Goal: Use online tool/utility: Utilize a website feature to perform a specific function

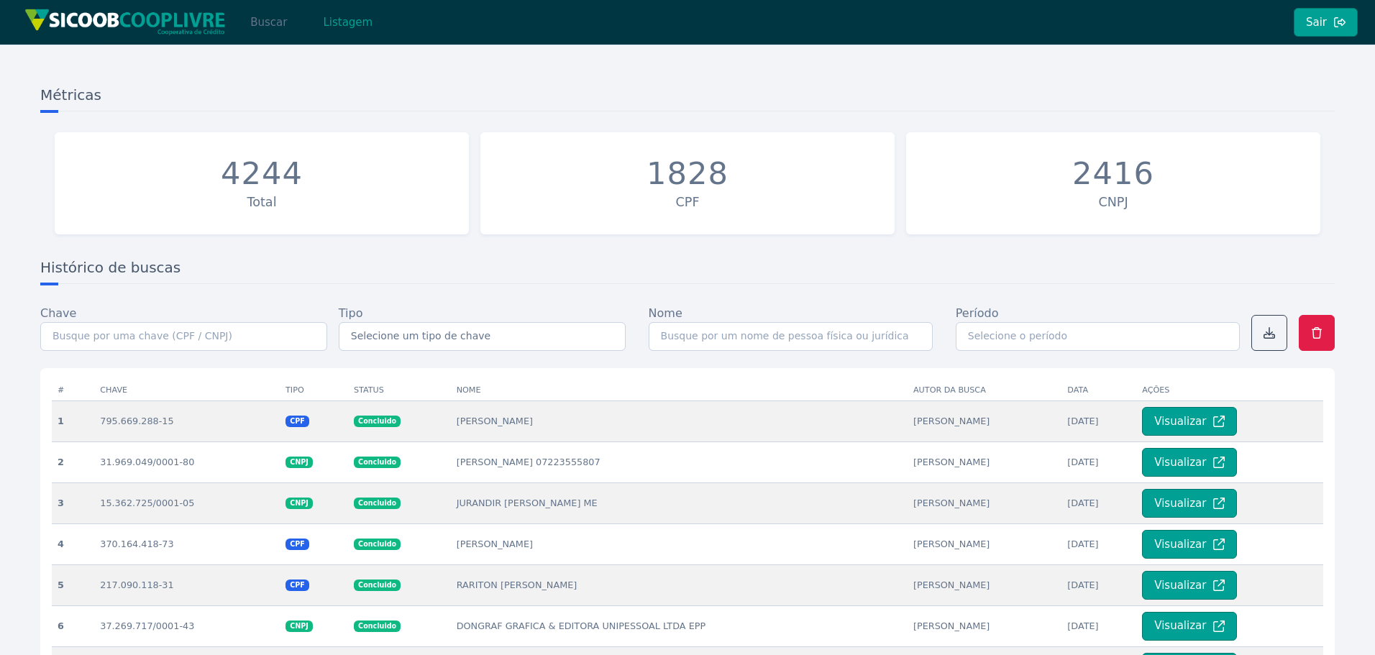
click at [263, 24] on button "Buscar" at bounding box center [268, 22] width 61 height 29
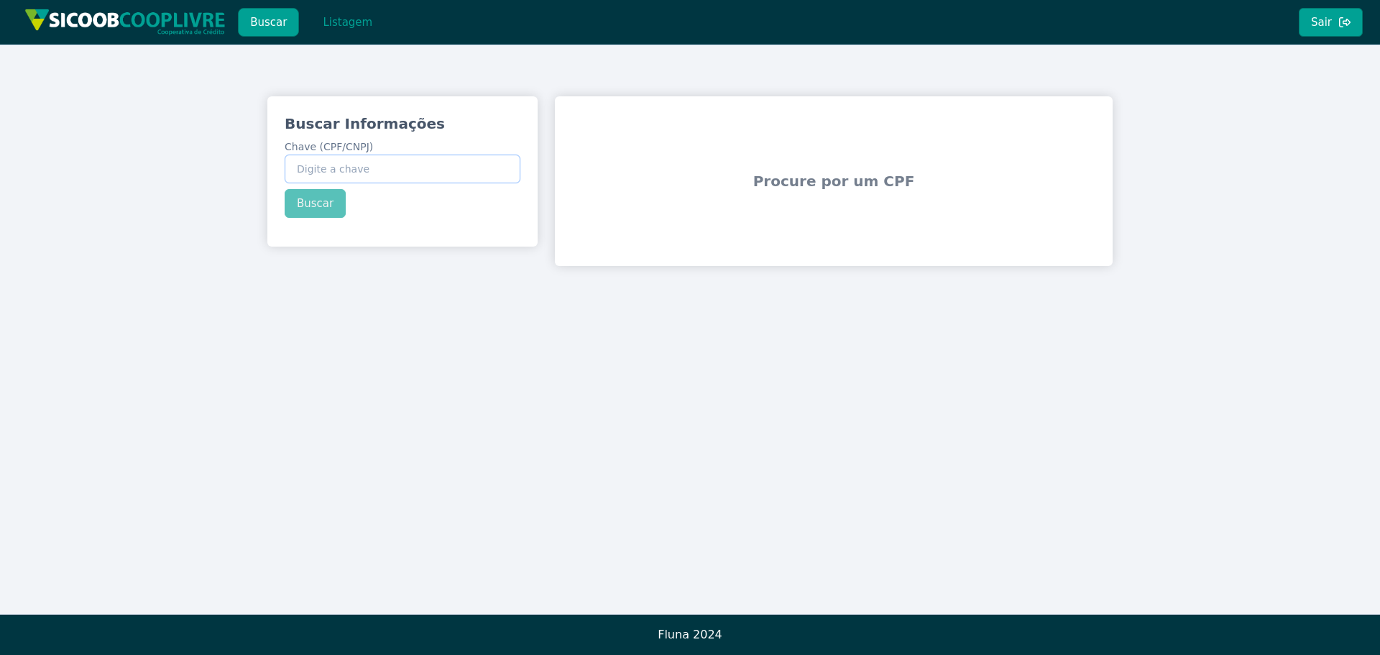
click at [348, 171] on input "Chave (CPF/CNPJ)" at bounding box center [403, 169] width 236 height 29
paste input "363.000.908-50"
click at [321, 205] on div "Buscar Informações Chave (CPF/CNPJ) 363.000.908-50 Buscar" at bounding box center [402, 165] width 270 height 139
click at [321, 205] on button "Buscar" at bounding box center [315, 203] width 61 height 29
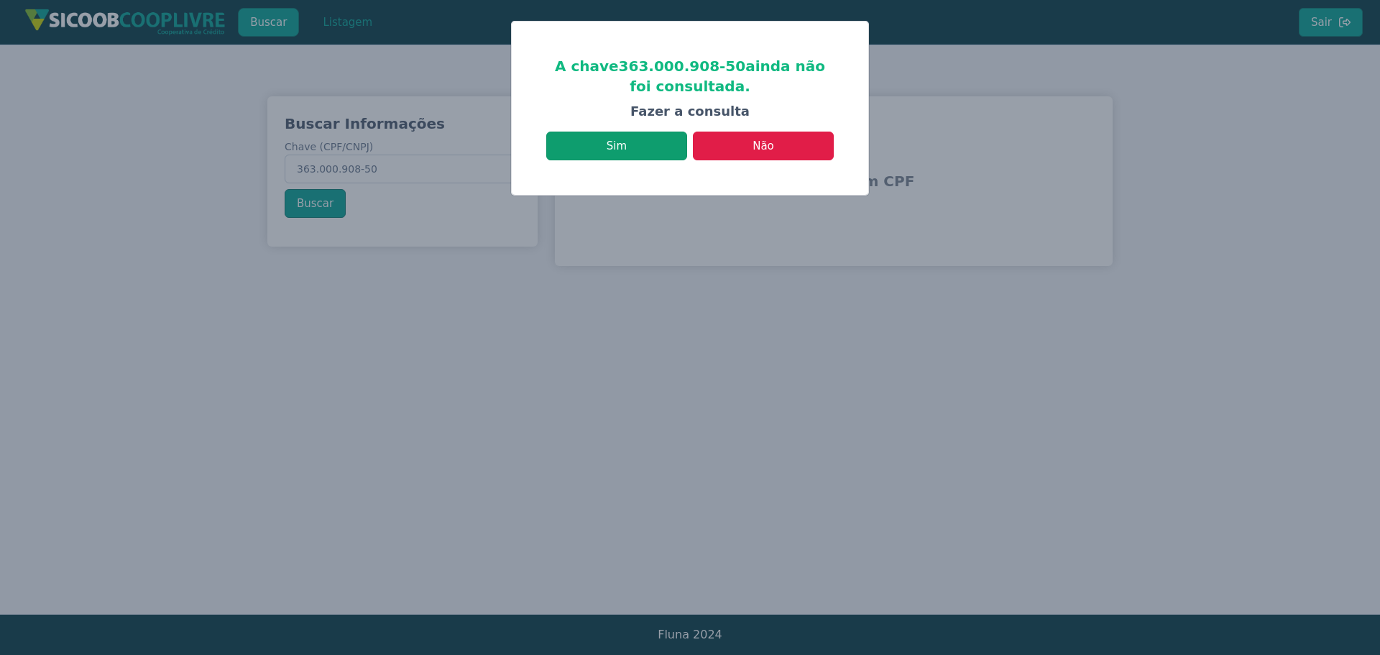
click at [604, 150] on button "Sim" at bounding box center [616, 146] width 141 height 29
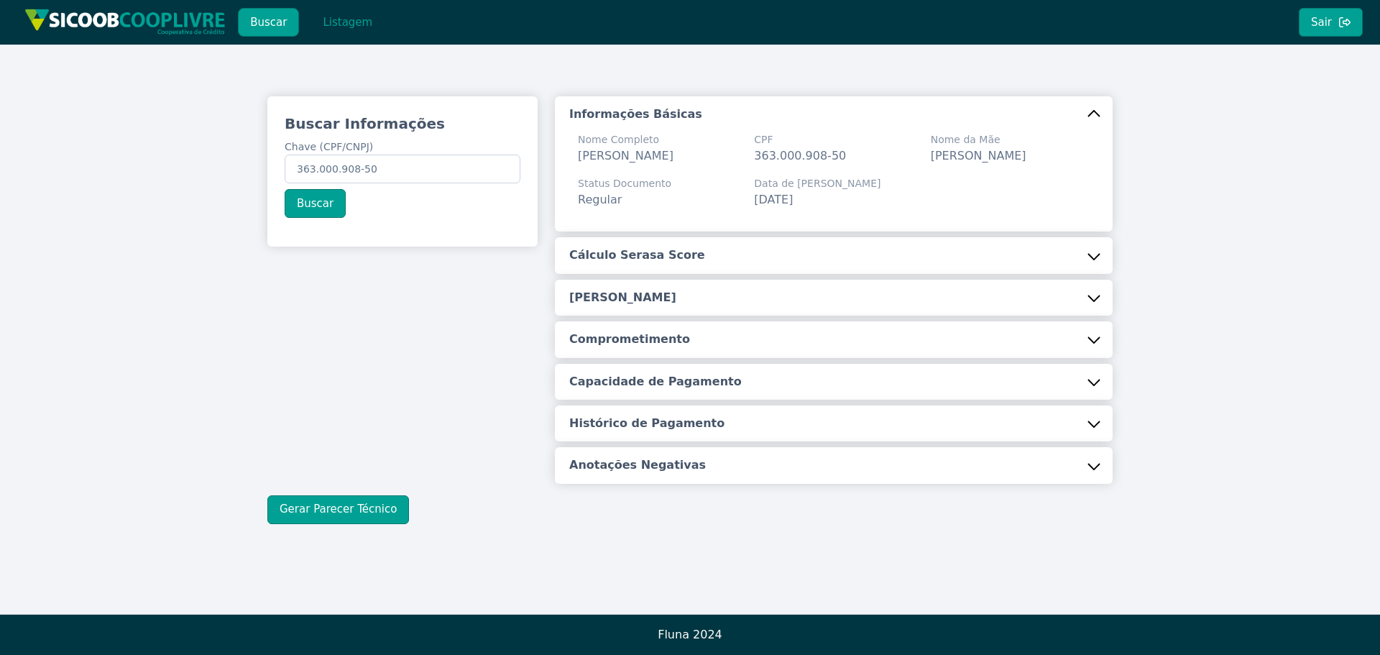
click at [674, 263] on h5 "Cálculo Serasa Score" at bounding box center [637, 255] width 136 height 16
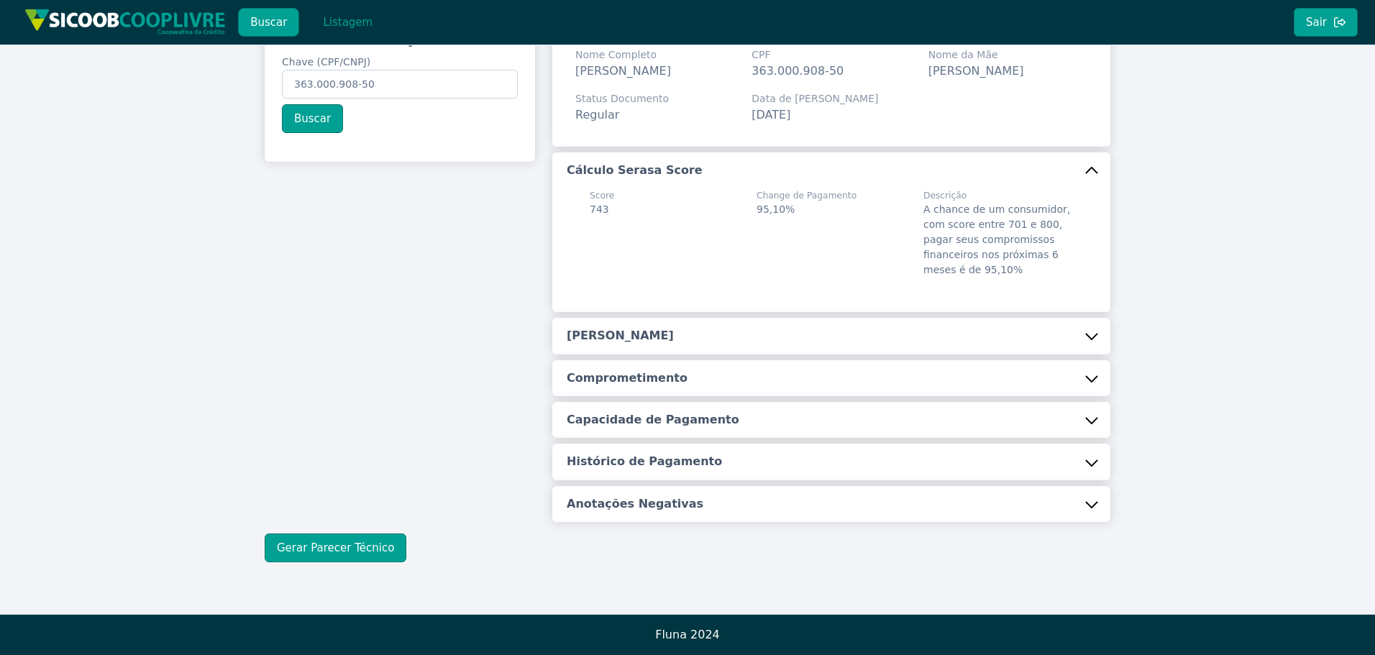
scroll to position [102, 0]
click at [620, 356] on div "Informações Básicas Nome Completo [PERSON_NAME] CPF 363.000.908-50 Nome da Mãe …" at bounding box center [831, 267] width 558 height 510
click at [626, 343] on h5 "[PERSON_NAME]" at bounding box center [620, 336] width 107 height 16
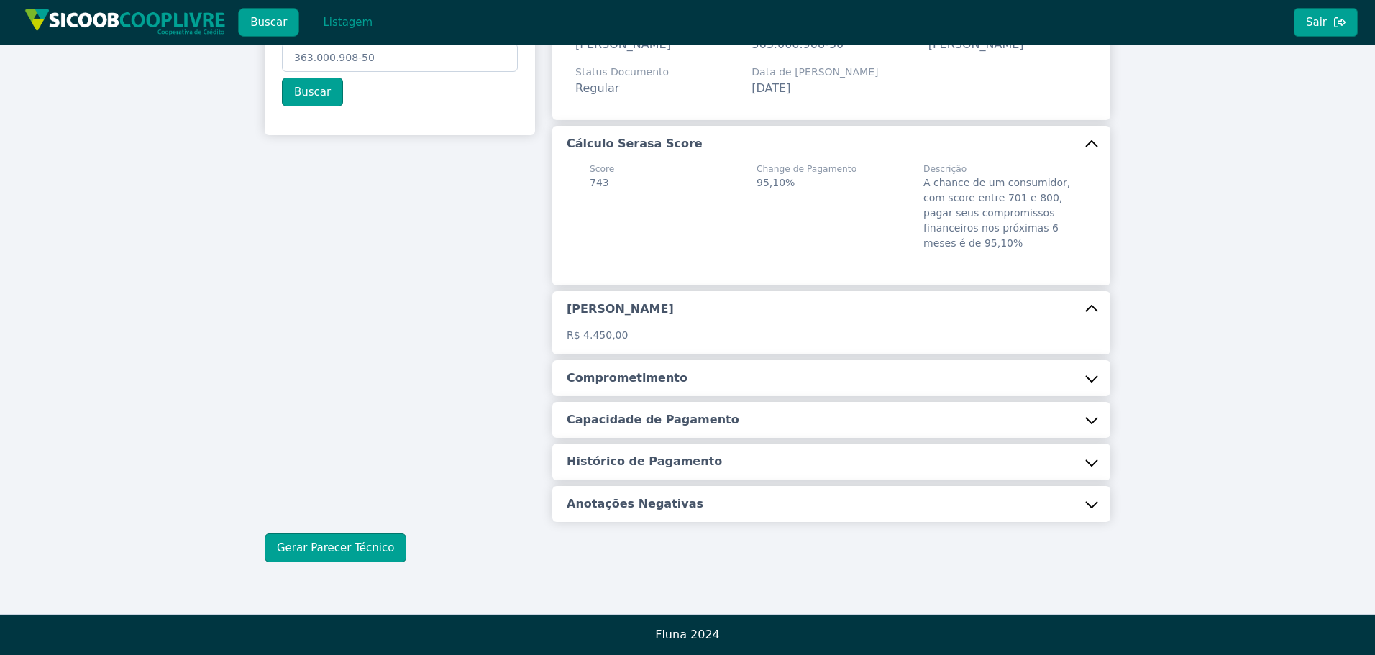
scroll to position [129, 0]
click at [619, 378] on h5 "Comprometimento" at bounding box center [627, 378] width 121 height 16
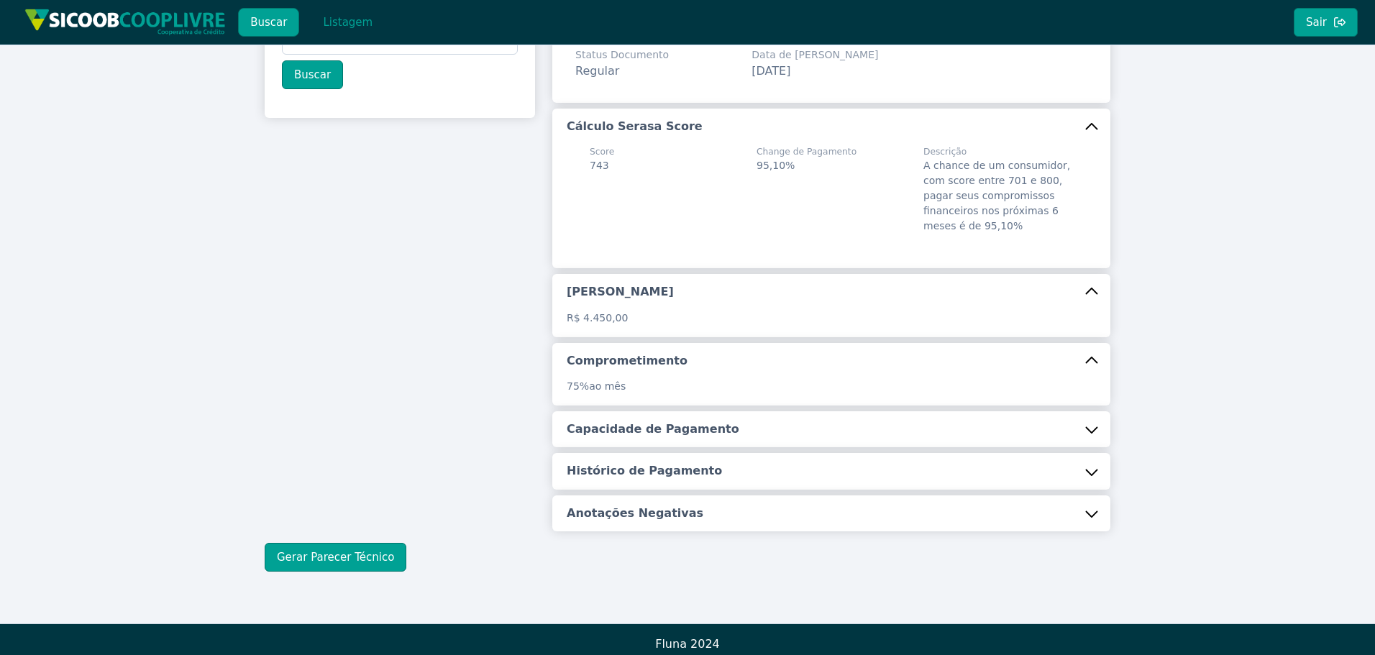
click at [612, 437] on h5 "Capacidade de Pagamento" at bounding box center [653, 429] width 173 height 16
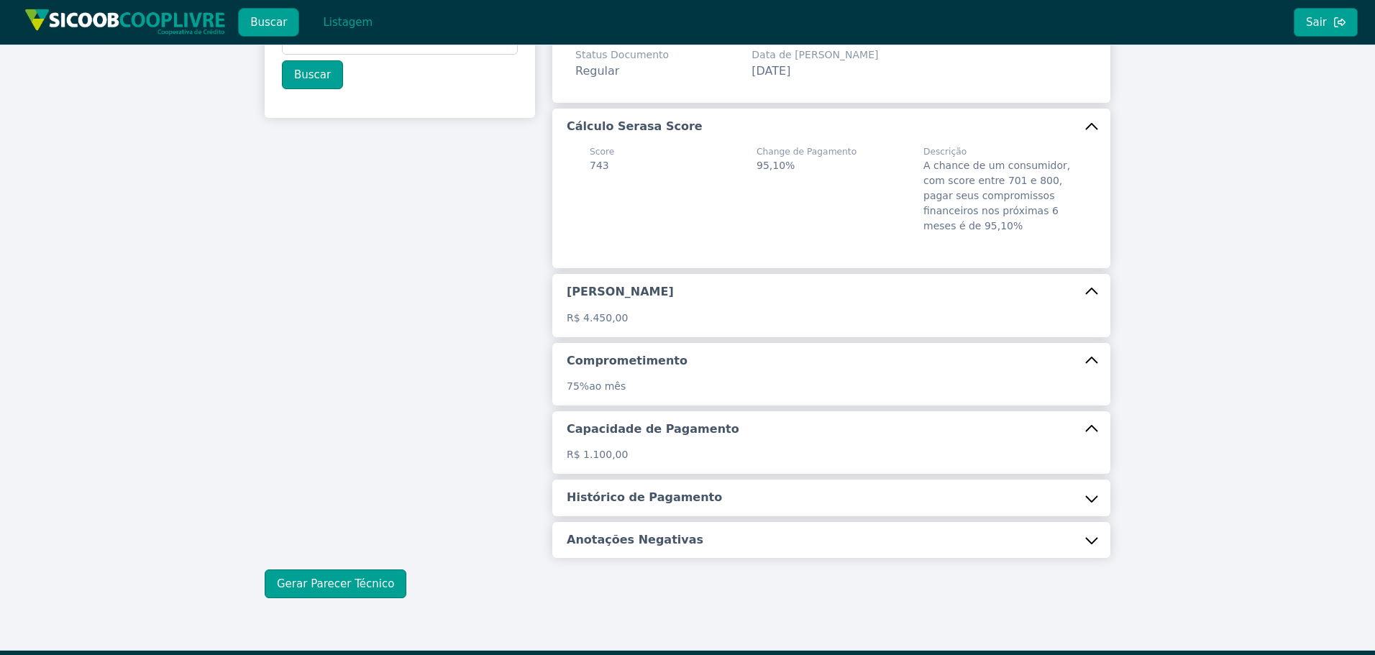
click at [620, 505] on h5 "Histórico de Pagamento" at bounding box center [644, 498] width 155 height 16
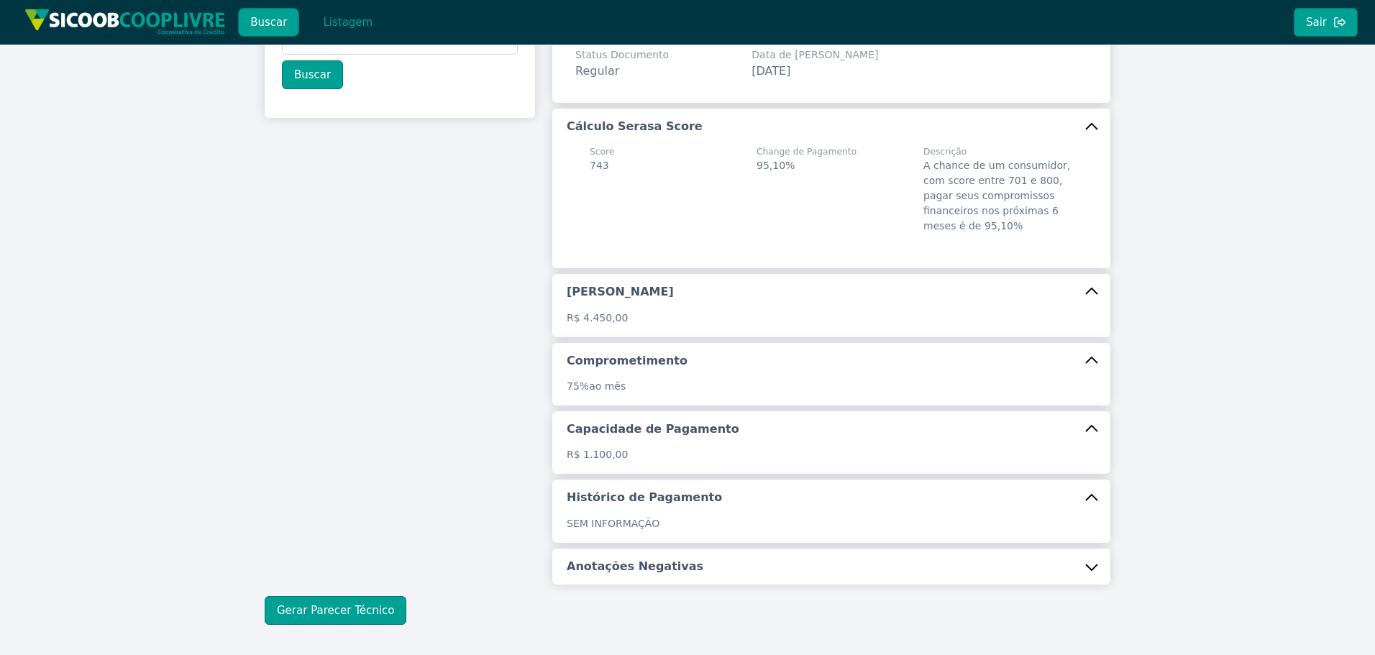
click at [636, 574] on h5 "Anotações Negativas" at bounding box center [635, 567] width 137 height 16
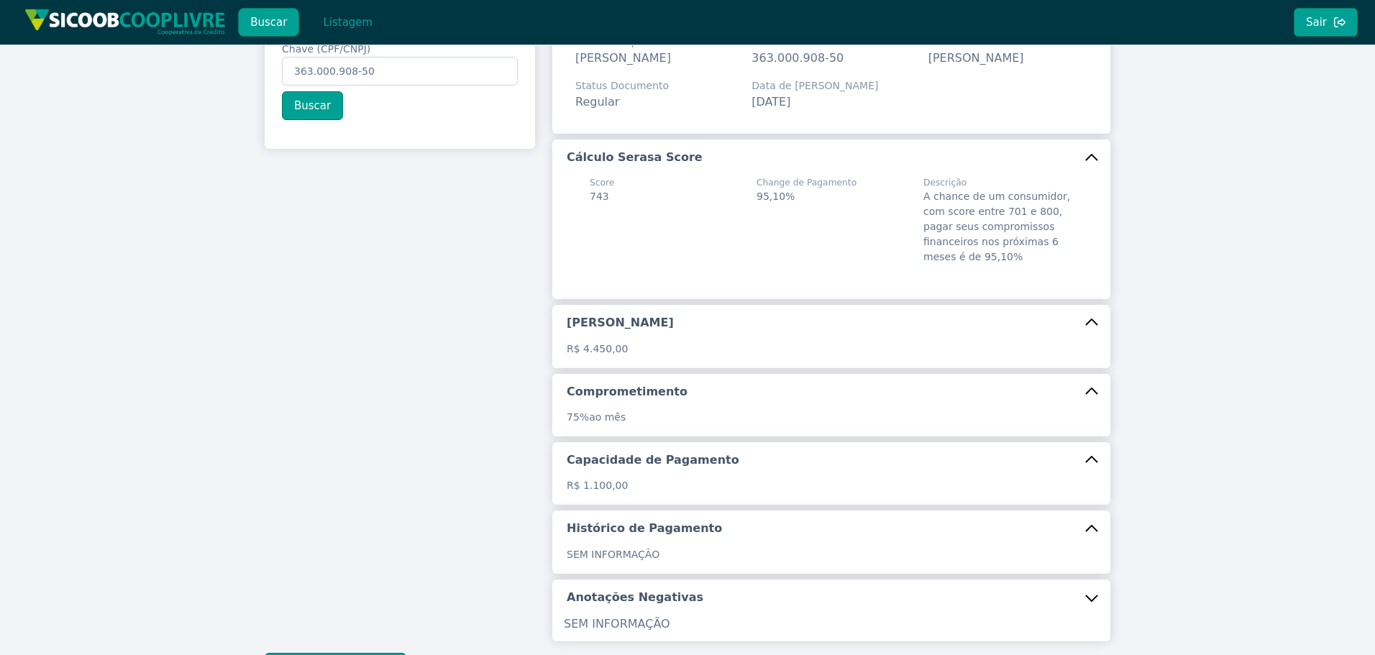
scroll to position [234, 0]
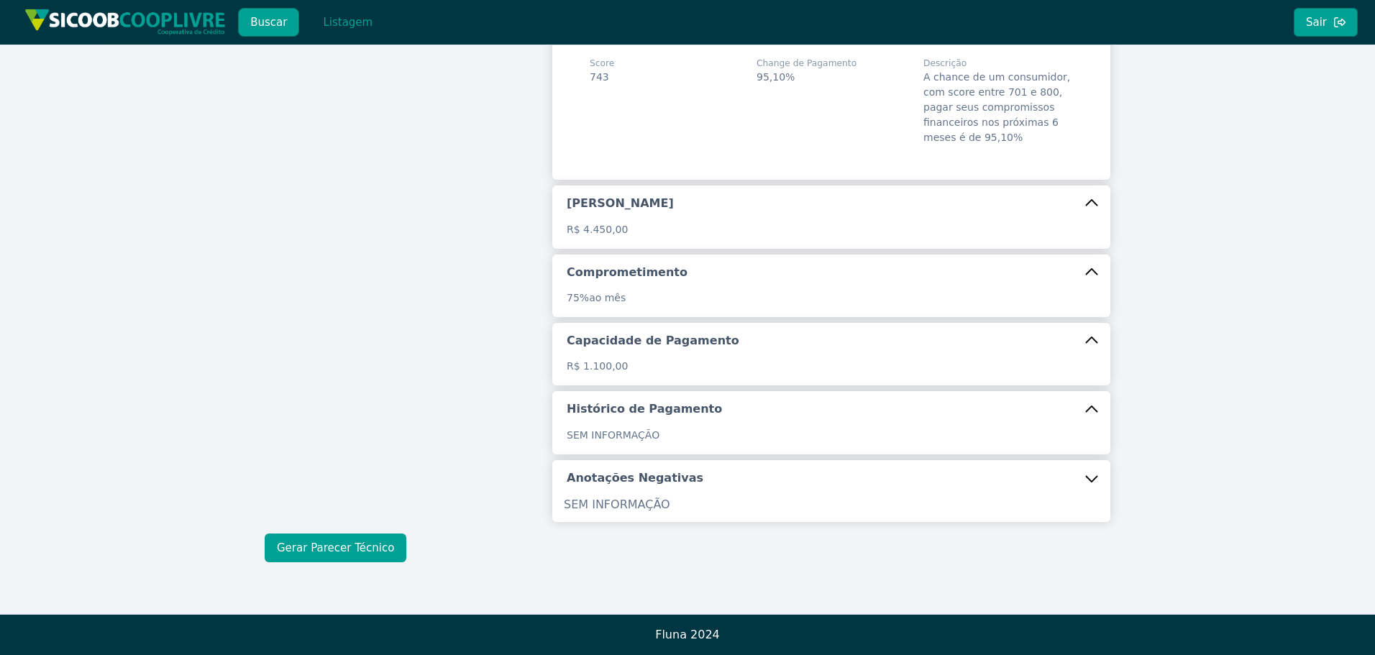
click at [341, 546] on button "Gerar Parecer Técnico" at bounding box center [336, 547] width 142 height 29
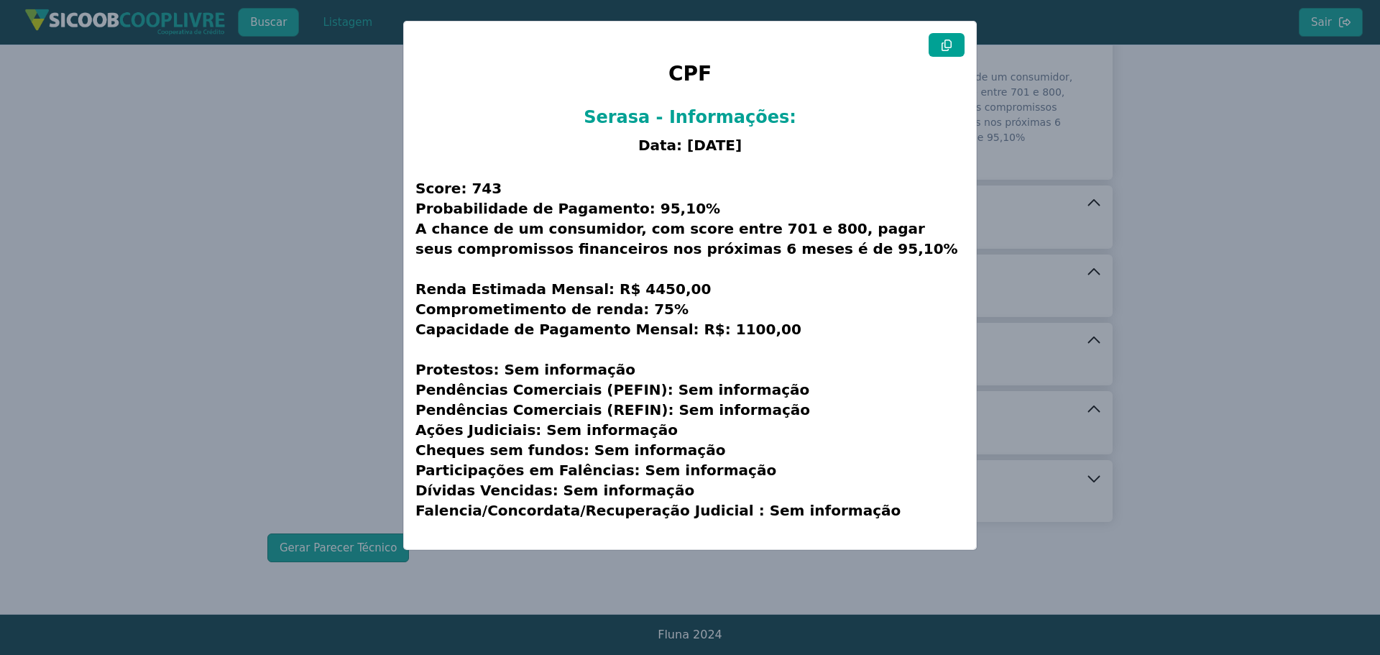
click at [946, 49] on icon at bounding box center [947, 46] width 12 height 12
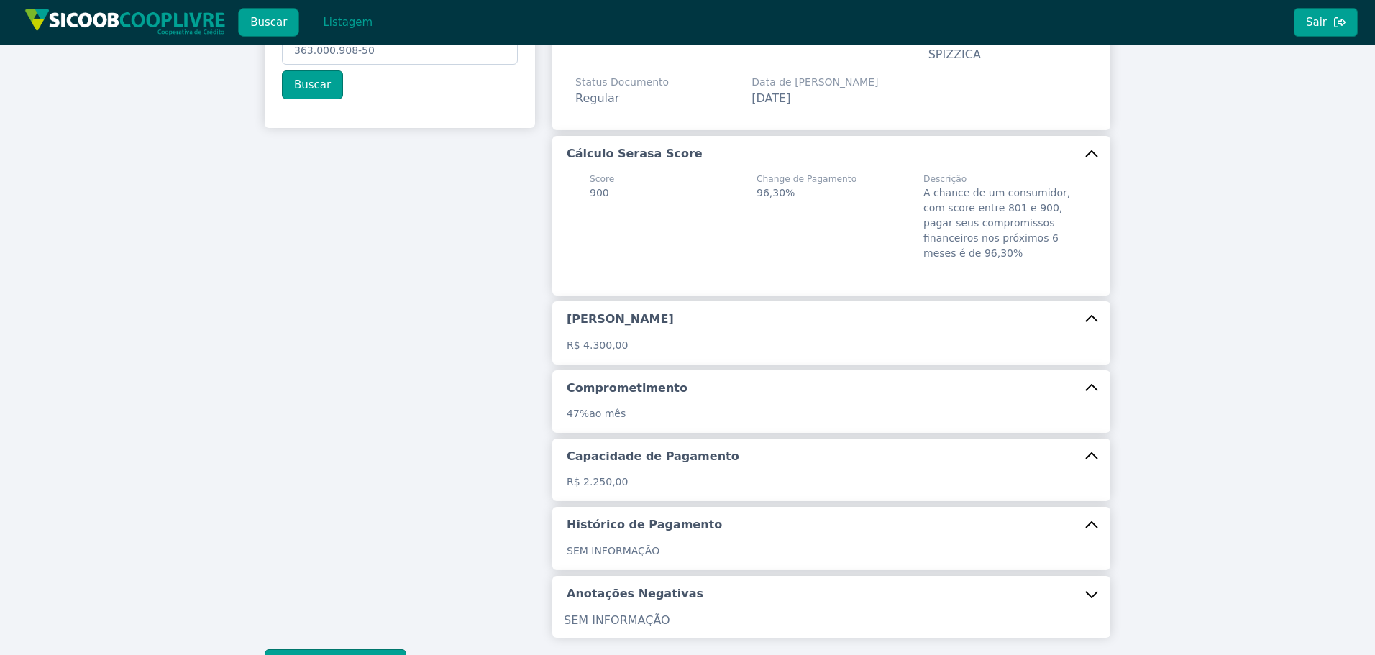
scroll to position [0, 0]
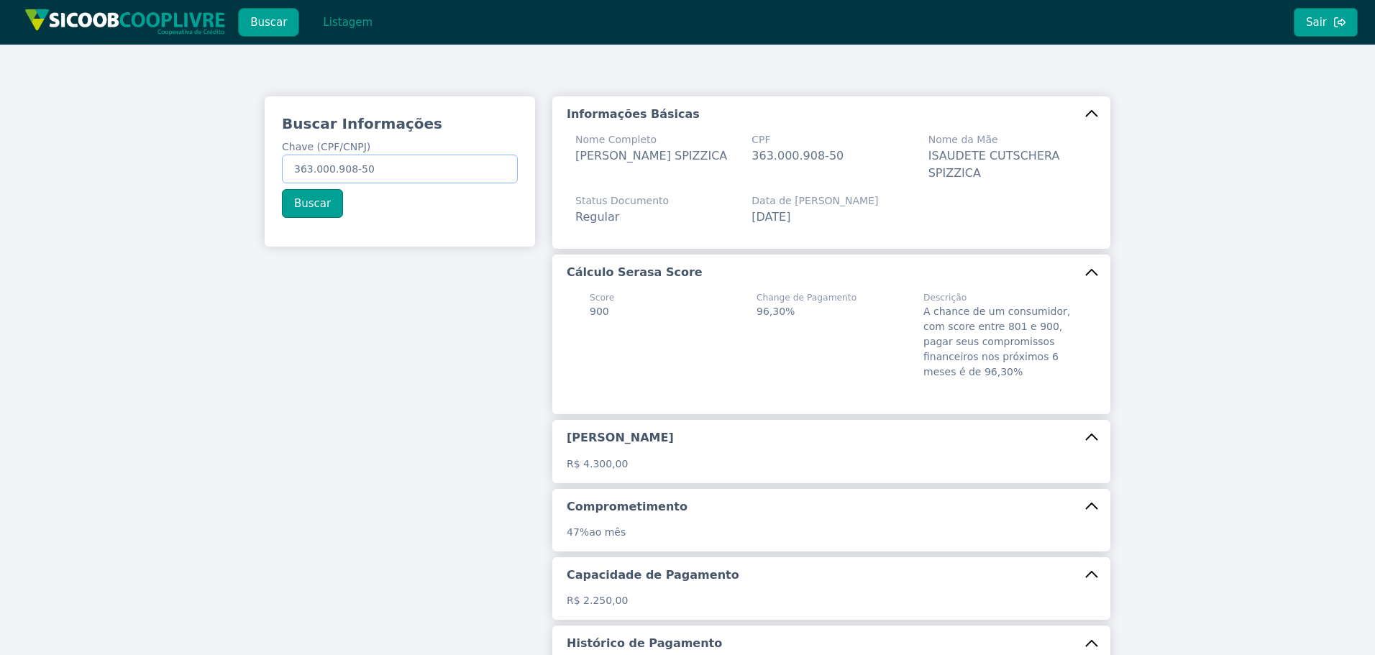
drag, startPoint x: 371, startPoint y: 170, endPoint x: 104, endPoint y: 132, distance: 270.1
click at [106, 132] on div "Buscar Informações Chave (CPF/CNPJ) 363.000.908-50 Buscar Informações Básicas N…" at bounding box center [687, 447] width 1375 height 804
paste input "02.624.378-72"
type input "302.624.378-72"
click at [324, 203] on button "Buscar" at bounding box center [312, 203] width 61 height 29
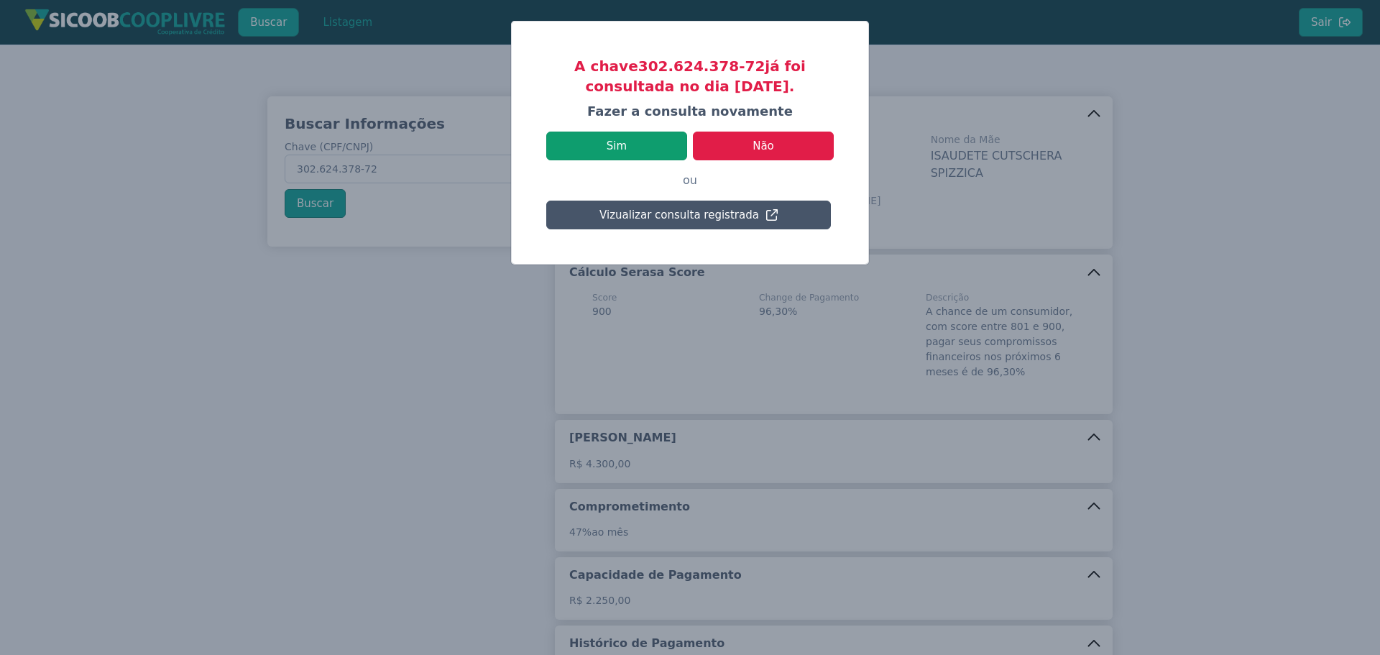
click at [636, 157] on button "Sim" at bounding box center [616, 146] width 141 height 29
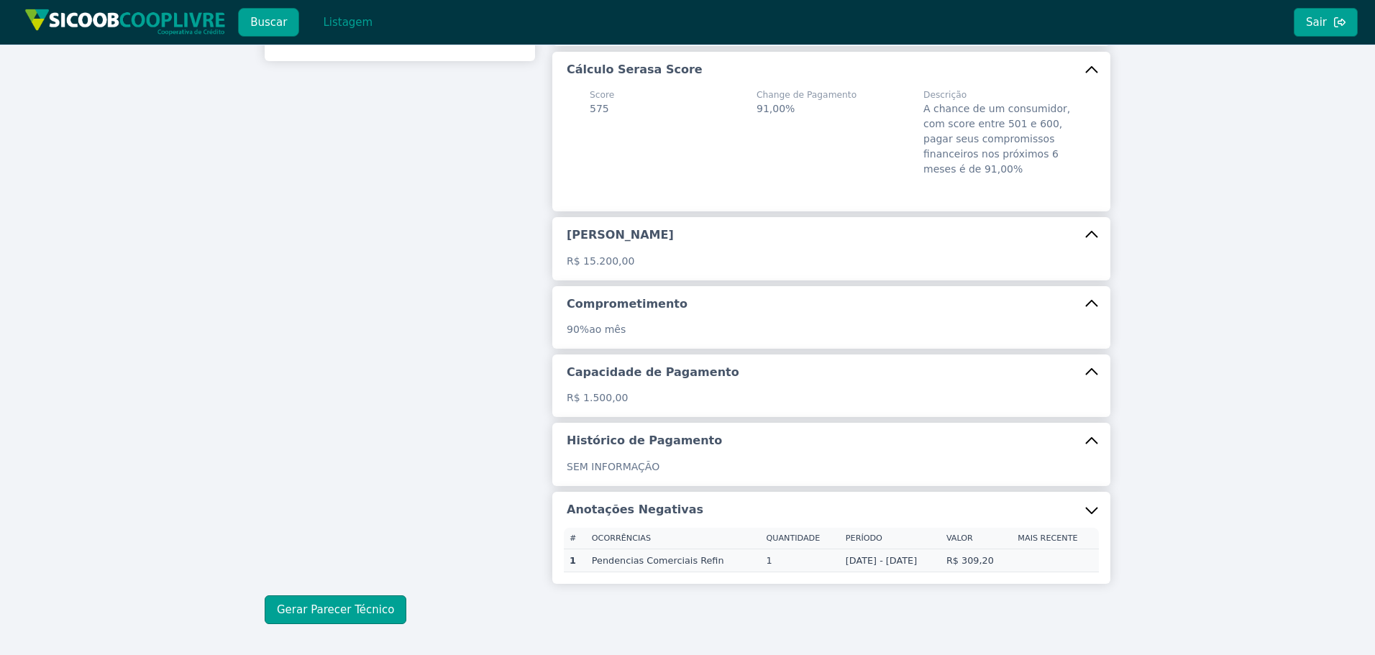
scroll to position [250, 0]
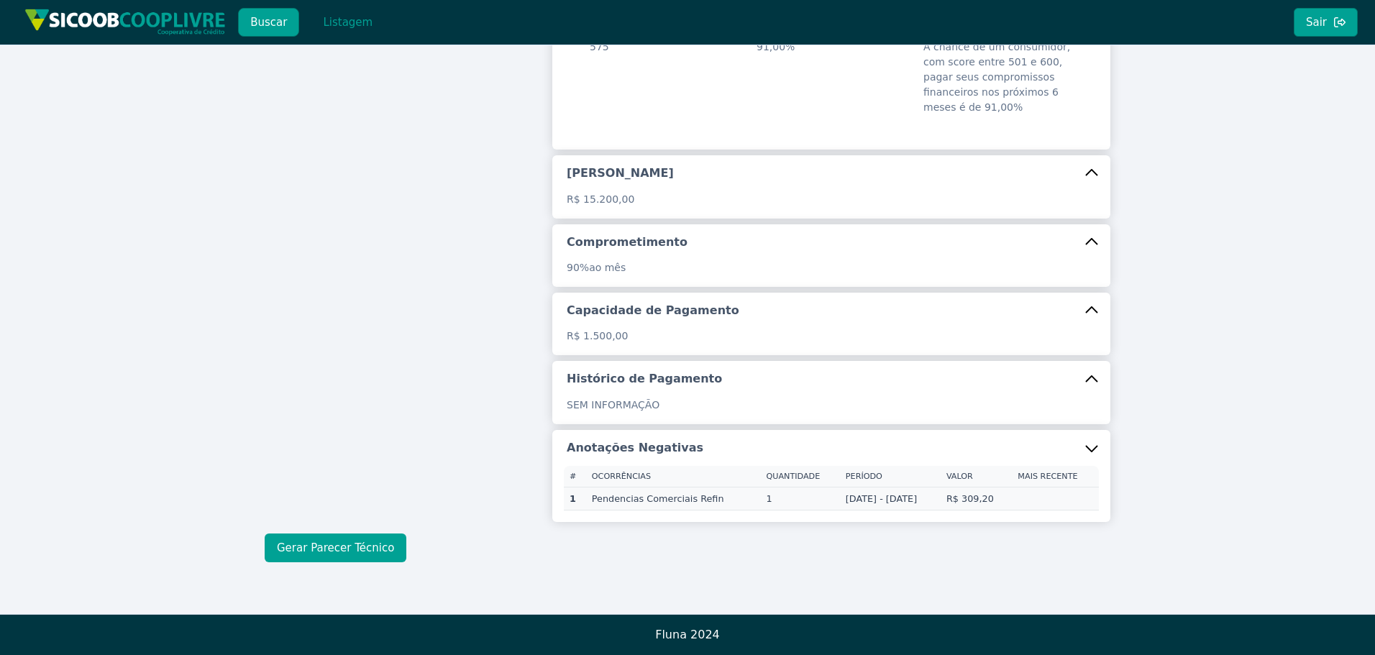
click at [365, 553] on button "Gerar Parecer Técnico" at bounding box center [336, 547] width 142 height 29
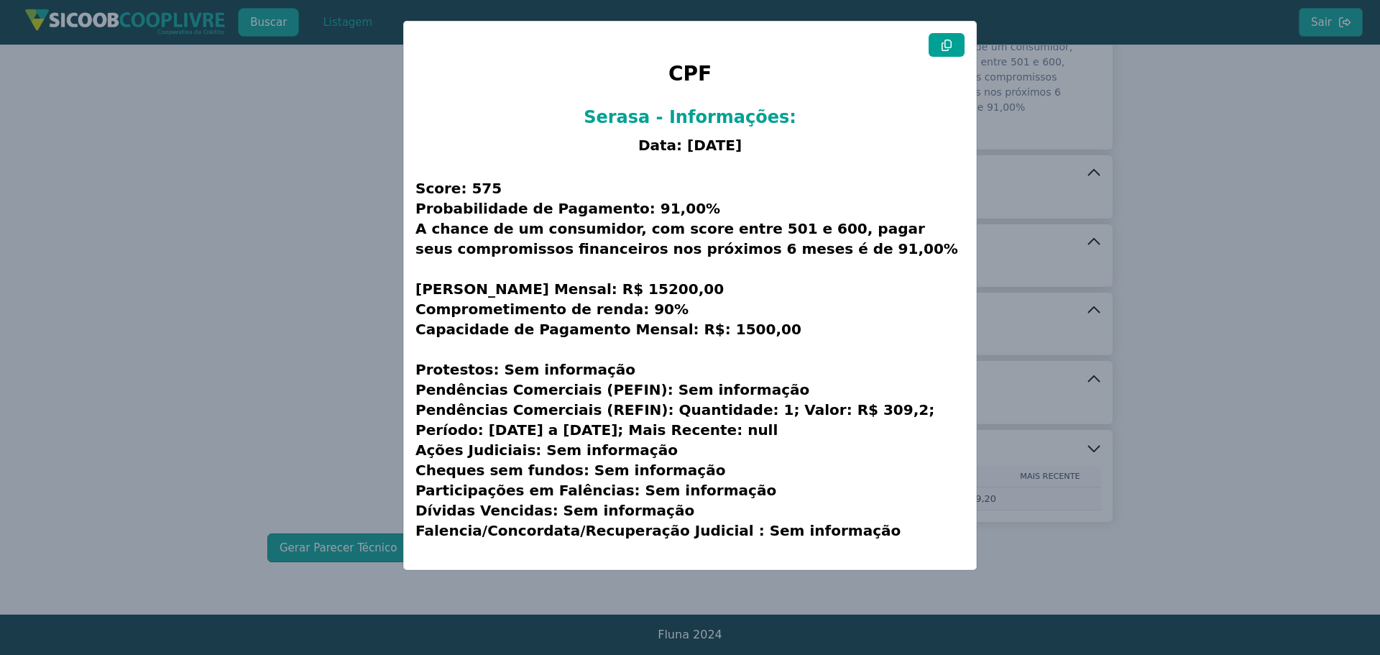
click at [946, 42] on icon at bounding box center [947, 46] width 12 height 12
click at [188, 245] on modal-container "CPF Serasa - Informações: Data: [DATE] Score: 575 Probabilidade de Pagamento: 9…" at bounding box center [690, 327] width 1380 height 655
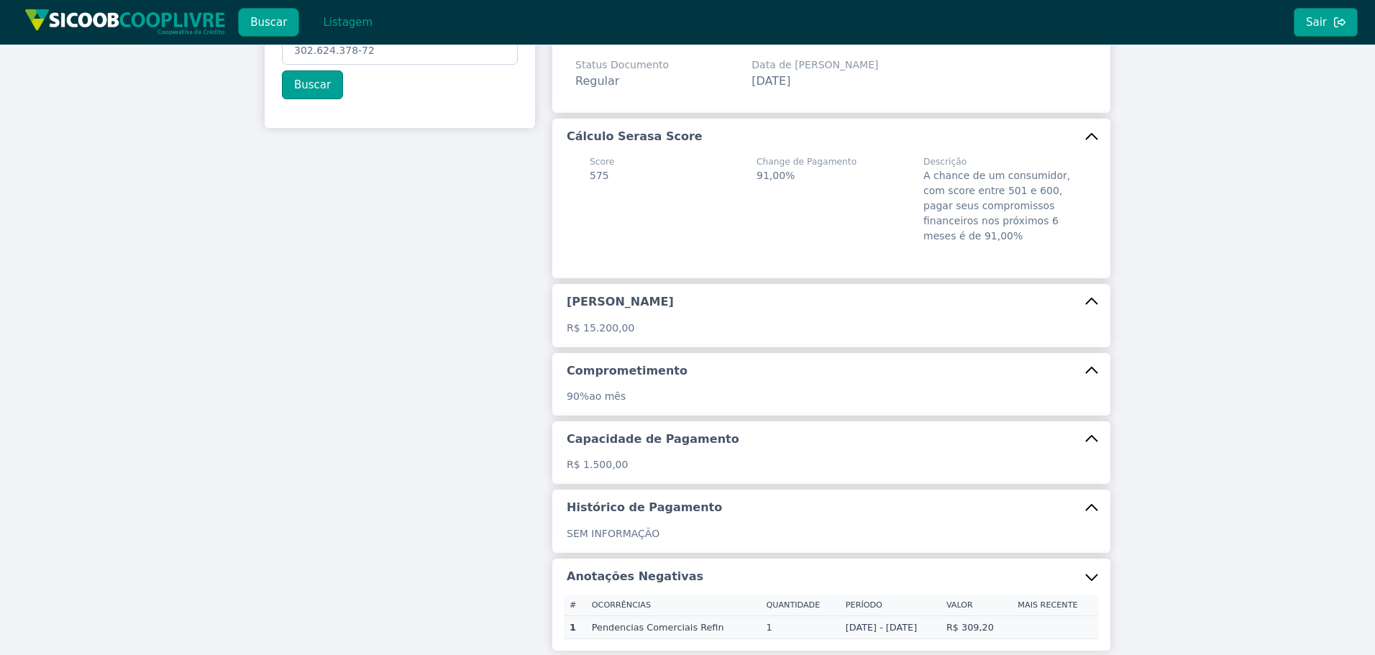
scroll to position [0, 0]
